Goal: Task Accomplishment & Management: Complete application form

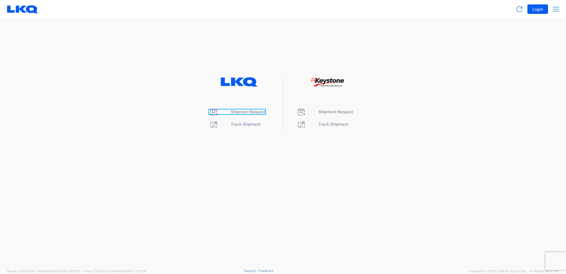
click at [252, 110] on span "Shipment Request" at bounding box center [248, 111] width 34 height 5
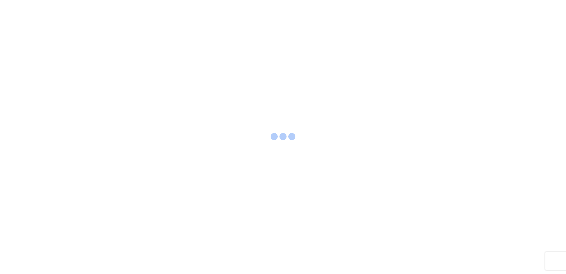
select select "FULL"
select select "LBS"
select select "IN"
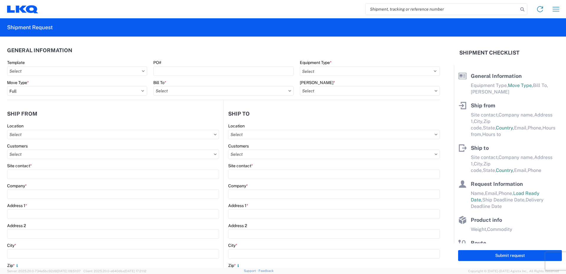
click at [382, 9] on input "search" at bounding box center [441, 9] width 153 height 11
click at [394, 9] on input "search" at bounding box center [441, 9] width 153 height 11
type input "57078942"
click at [523, 9] on icon at bounding box center [522, 9] width 8 height 8
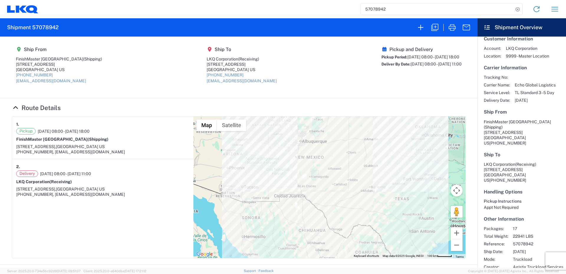
scroll to position [9, 0]
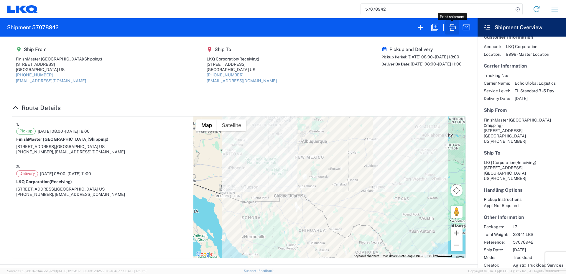
click at [456, 27] on icon "button" at bounding box center [451, 27] width 9 height 9
